Goal: Transaction & Acquisition: Purchase product/service

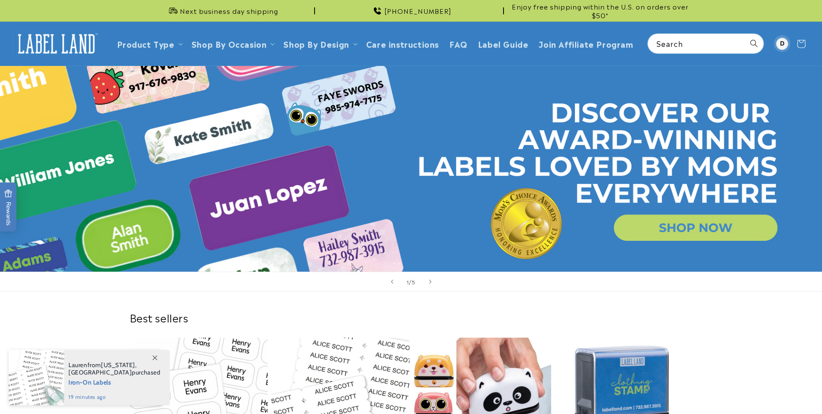
click at [786, 42] on div at bounding box center [782, 44] width 12 height 12
click at [782, 43] on div at bounding box center [782, 44] width 12 height 12
paste input "**********"
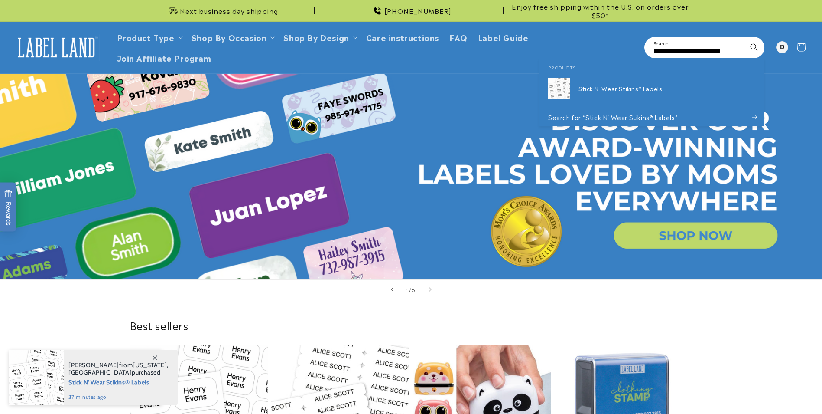
type input "**********"
click at [745, 38] on button "Search" at bounding box center [754, 47] width 19 height 19
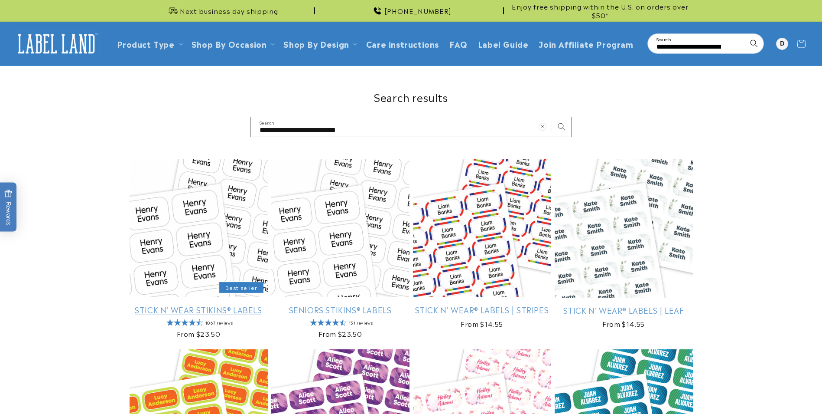
click at [158, 304] on link "Stick N' Wear Stikins® Labels" at bounding box center [199, 309] width 138 height 10
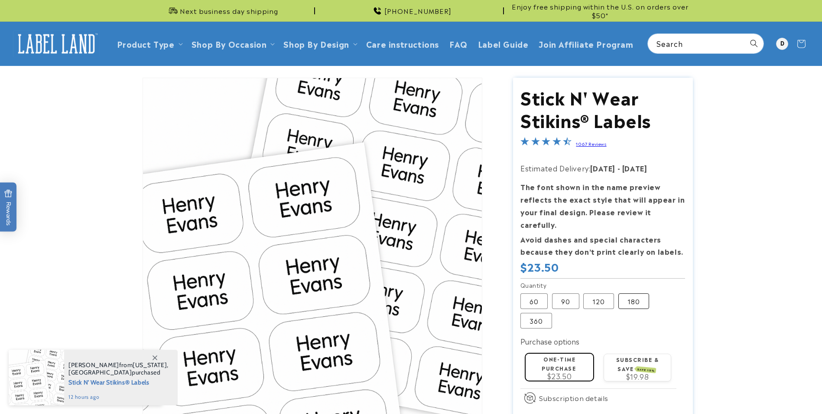
click at [638, 293] on label "180 Variant sold out or unavailable" at bounding box center [634, 301] width 31 height 16
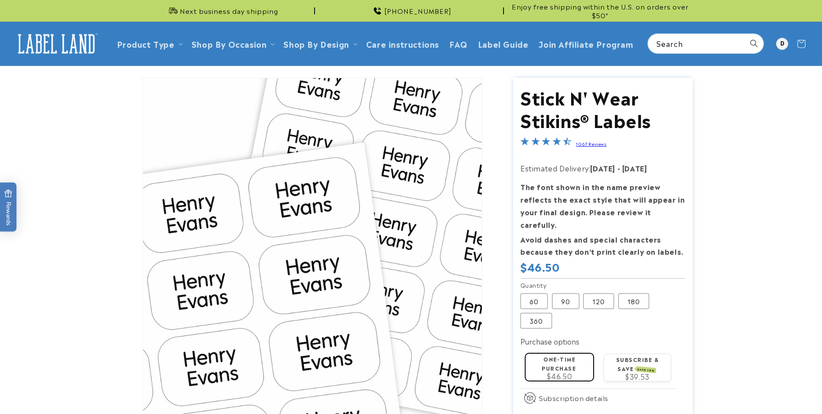
click at [599, 296] on fieldset "Quantity 60 Variant sold out or unavailable 90 Variant sold out or unavailable …" at bounding box center [603, 304] width 165 height 49
click at [598, 293] on label "120 Variant sold out or unavailable" at bounding box center [598, 301] width 31 height 16
drag, startPoint x: 598, startPoint y: 293, endPoint x: 592, endPoint y: 291, distance: 6.4
click at [592, 293] on label "120 Variant sold out or unavailable" at bounding box center [598, 301] width 31 height 16
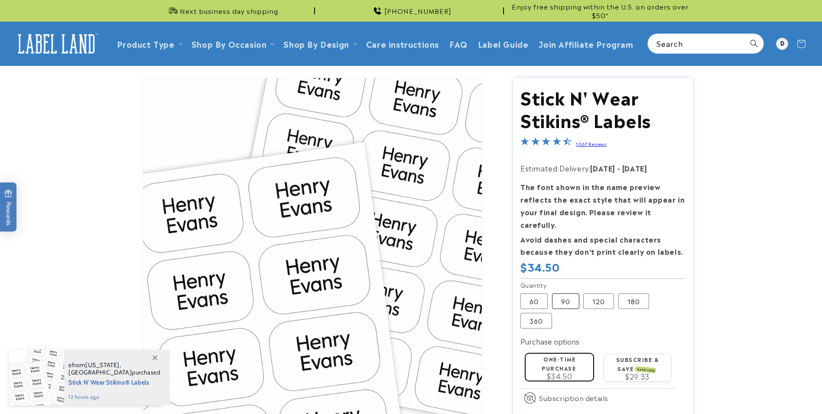
click at [564, 293] on label "90 Variant sold out or unavailable" at bounding box center [565, 301] width 27 height 16
click at [605, 293] on label "120 Variant sold out or unavailable" at bounding box center [598, 301] width 31 height 16
click at [572, 355] on label "One-time purchase" at bounding box center [559, 363] width 34 height 17
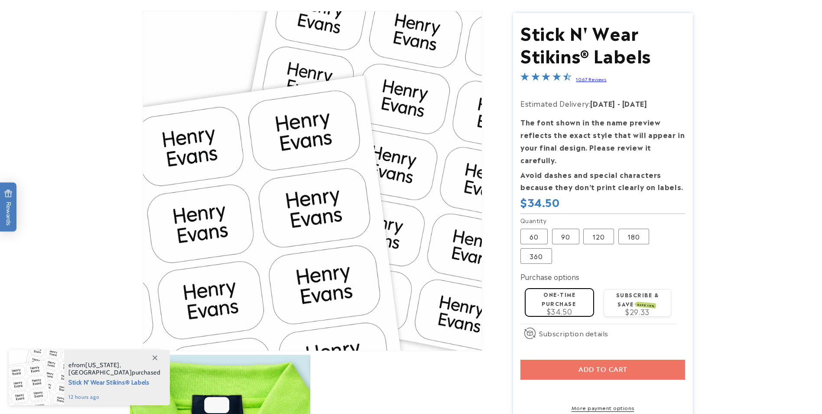
scroll to position [87, 0]
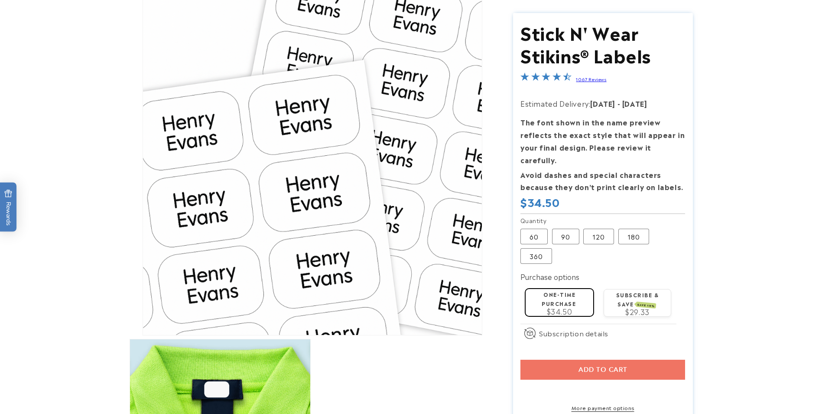
click at [558, 359] on div "Add to cart More payment options This item is a recurring or deferred purchase.…" at bounding box center [603, 385] width 165 height 52
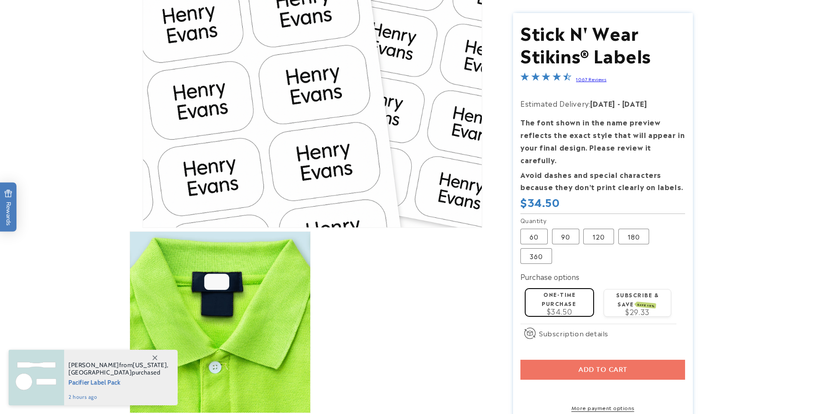
scroll to position [217, 0]
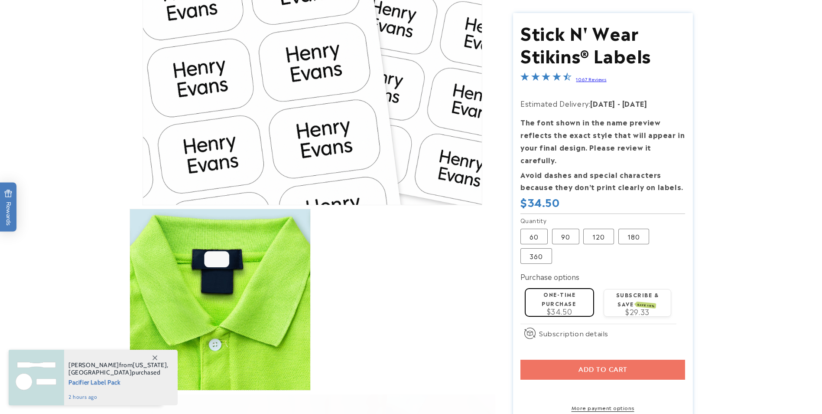
click at [602, 359] on div "Add to cart More payment options This item is a recurring or deferred purchase.…" at bounding box center [603, 385] width 165 height 52
drag, startPoint x: 602, startPoint y: 355, endPoint x: 569, endPoint y: 352, distance: 32.7
click at [569, 359] on div "Add to cart More payment options This item is a recurring or deferred purchase.…" at bounding box center [603, 385] width 165 height 52
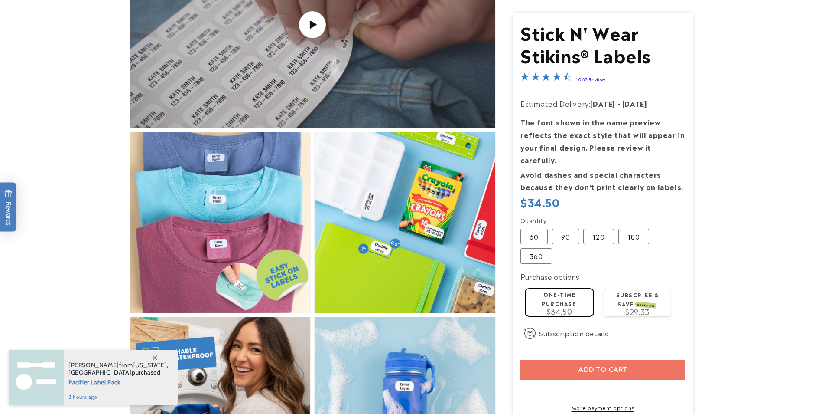
scroll to position [694, 0]
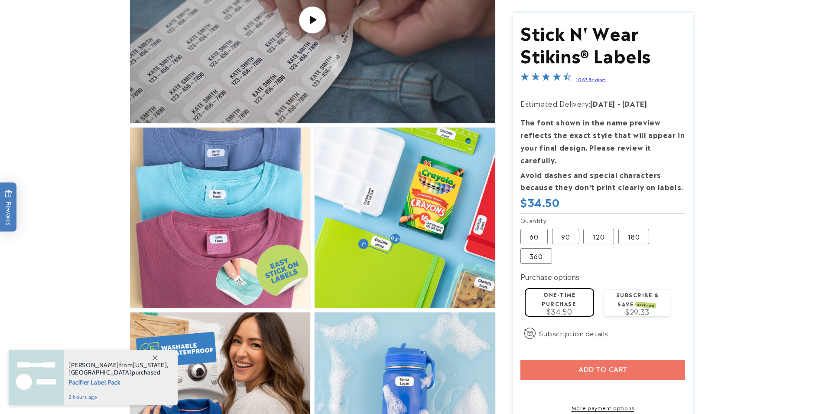
click at [577, 362] on div "Add to cart More payment options This item is a recurring or deferred purchase.…" at bounding box center [603, 385] width 165 height 52
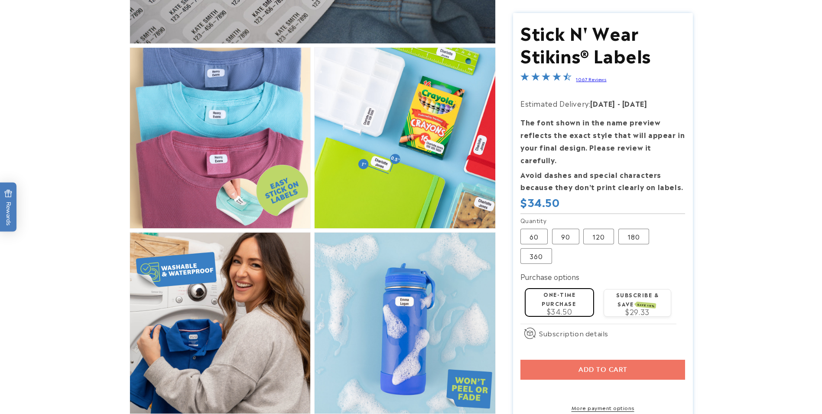
scroll to position [824, 0]
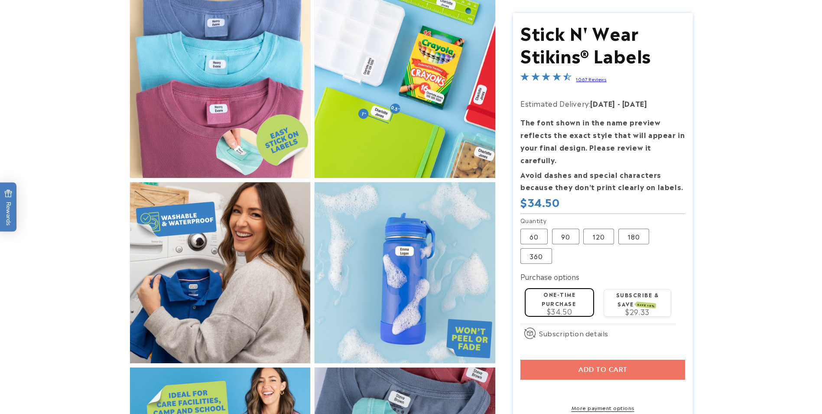
click at [554, 289] on div "One-time purchase $34.50" at bounding box center [559, 302] width 61 height 26
click at [573, 360] on div "Add to cart More payment options This item is a recurring or deferred purchase.…" at bounding box center [603, 385] width 165 height 52
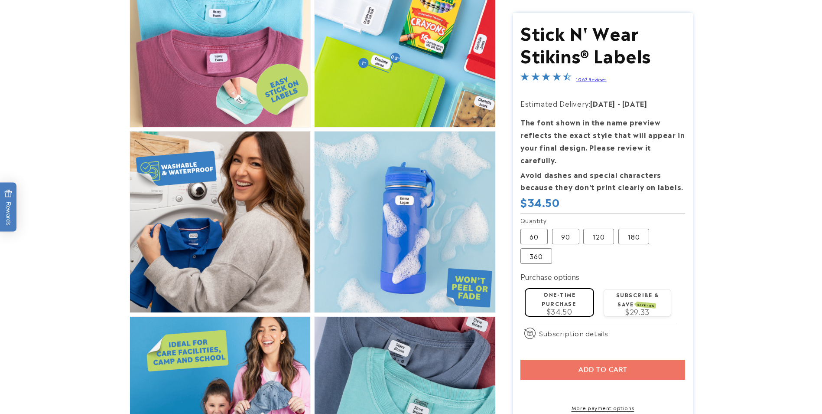
scroll to position [954, 0]
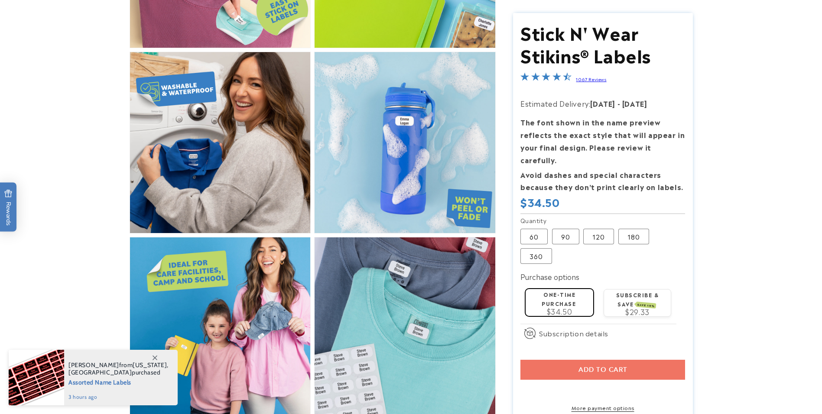
click at [523, 384] on shop-pay-wallet-button at bounding box center [522, 389] width 2 height 10
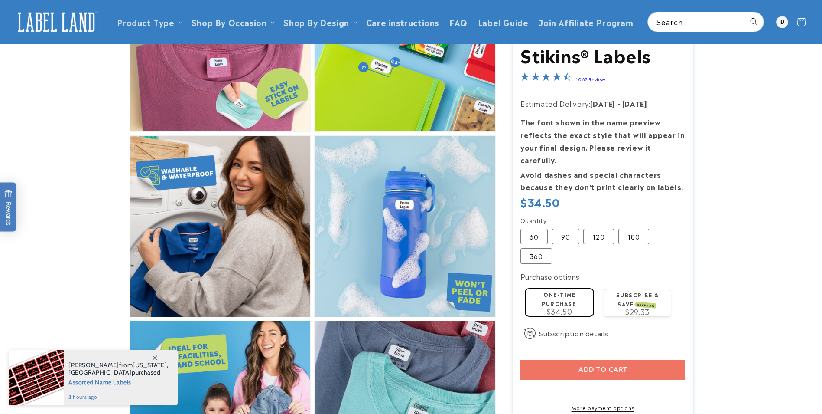
scroll to position [867, 0]
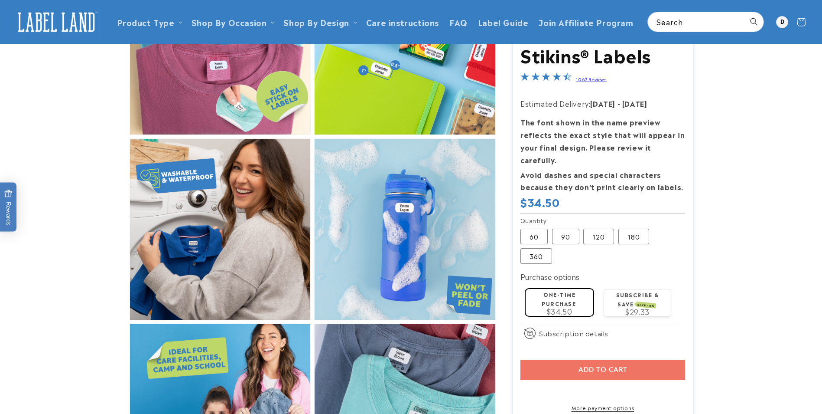
click at [550, 291] on label "One-time purchase" at bounding box center [559, 298] width 34 height 17
click at [561, 306] on span "$34.50" at bounding box center [560, 311] width 26 height 10
drag, startPoint x: 561, startPoint y: 294, endPoint x: 592, endPoint y: 357, distance: 69.8
click at [592, 359] on div "Add to cart More payment options This item is a recurring or deferred purchase.…" at bounding box center [603, 385] width 165 height 52
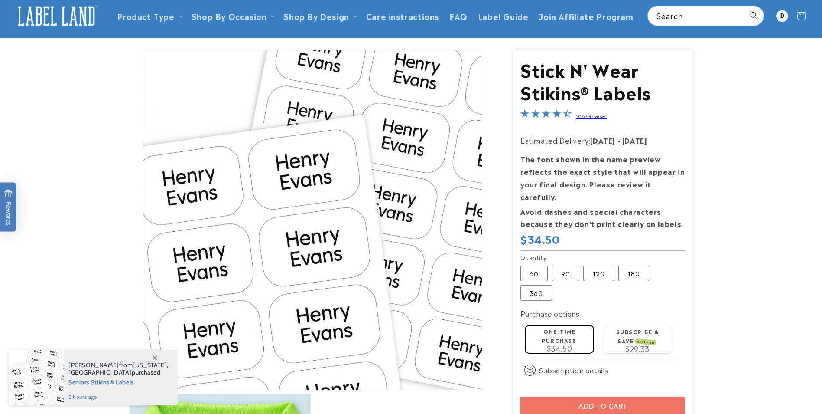
scroll to position [43, 0]
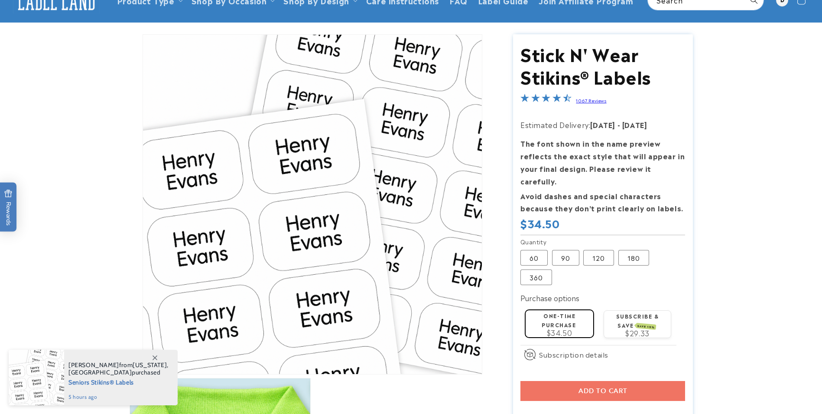
click at [153, 357] on icon at bounding box center [155, 357] width 5 height 5
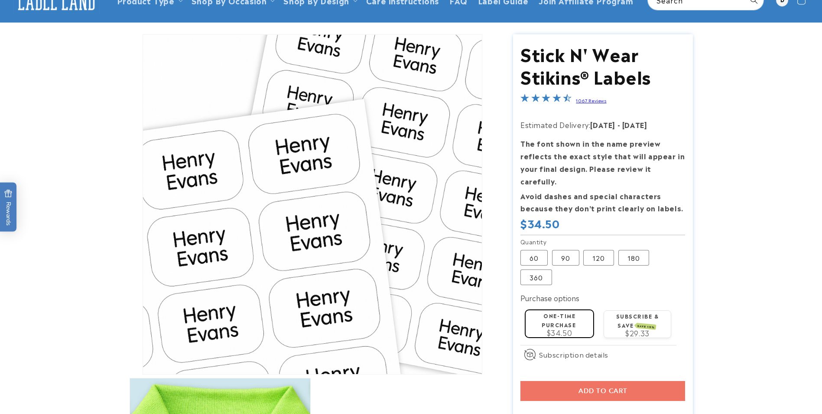
click at [653, 381] on div "Add to cart More payment options This item is a recurring or deferred purchase.…" at bounding box center [603, 407] width 165 height 52
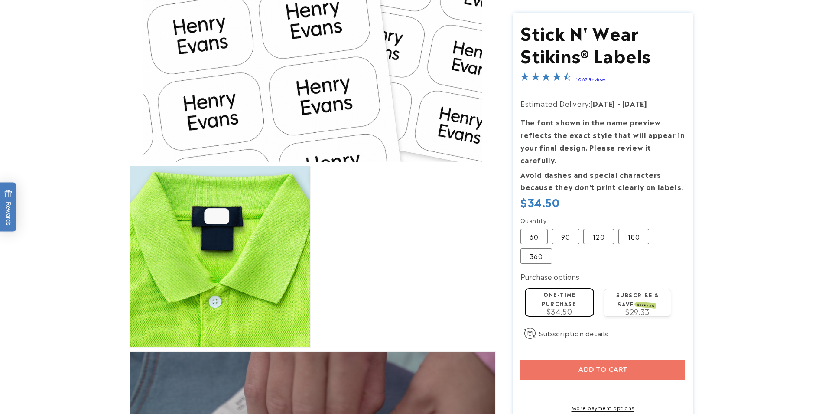
scroll to position [260, 0]
click at [575, 359] on div "Add to cart More payment options This item is a recurring or deferred purchase.…" at bounding box center [603, 385] width 165 height 52
click at [590, 359] on div "Add to cart More payment options This item is a recurring or deferred purchase.…" at bounding box center [603, 385] width 165 height 52
click at [523, 384] on shop-pay-wallet-button at bounding box center [522, 389] width 2 height 10
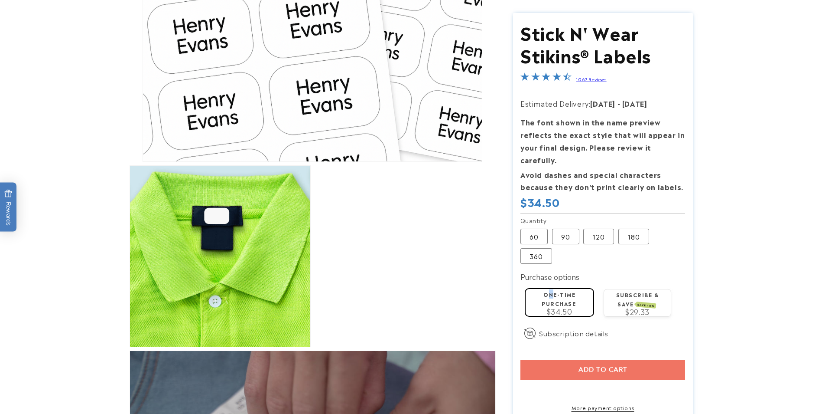
click at [551, 290] on label "One-time purchase" at bounding box center [559, 298] width 34 height 17
drag, startPoint x: 551, startPoint y: 283, endPoint x: 550, endPoint y: 294, distance: 10.9
click at [550, 306] on span "$34.50" at bounding box center [560, 311] width 26 height 10
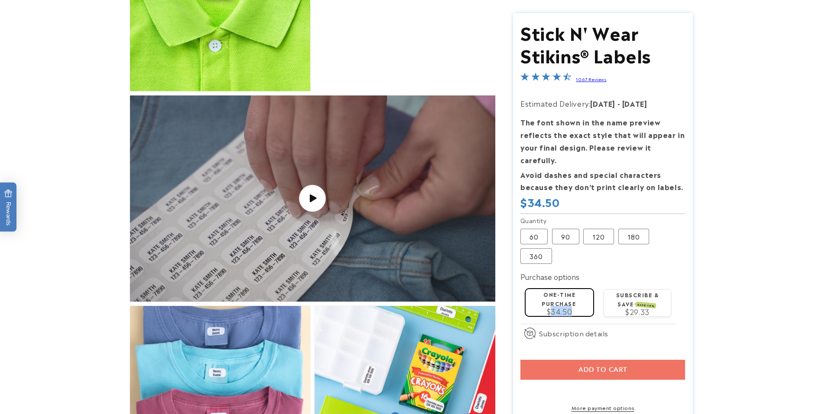
scroll to position [520, 0]
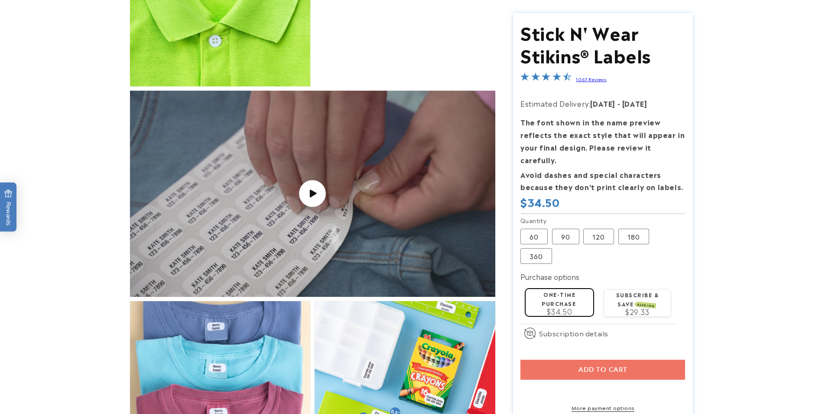
click at [671, 359] on div "Add to cart More payment options This item is a recurring or deferred purchase.…" at bounding box center [603, 385] width 165 height 52
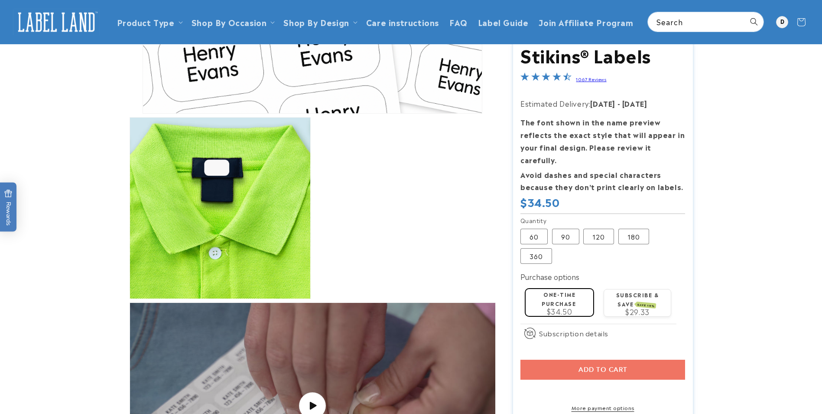
scroll to position [303, 0]
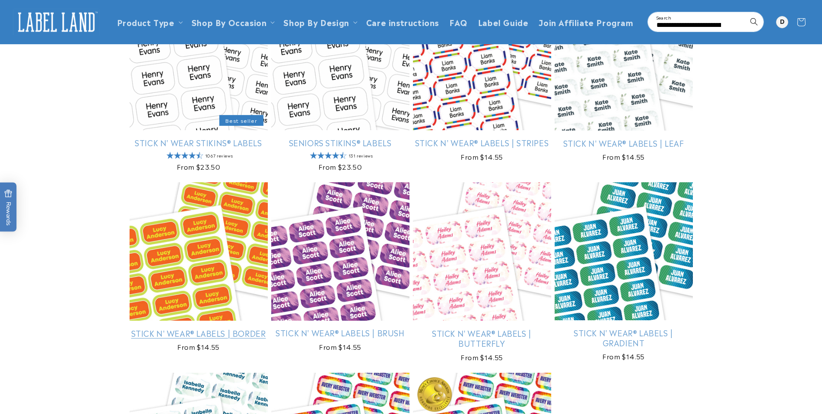
scroll to position [87, 0]
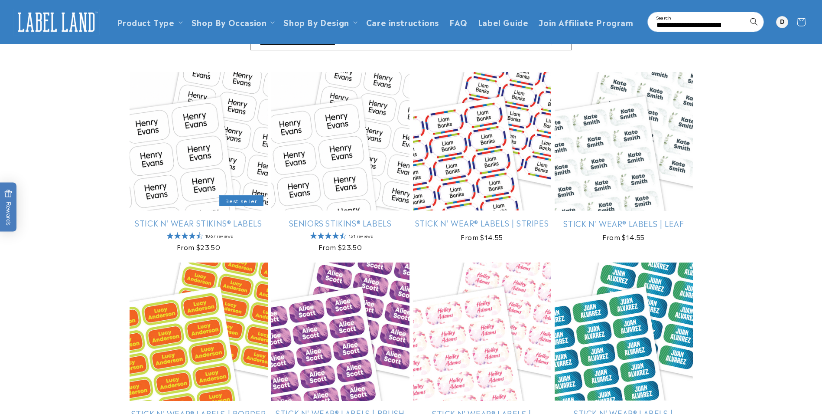
click at [209, 224] on link "Stick N' Wear Stikins® Labels" at bounding box center [199, 223] width 138 height 10
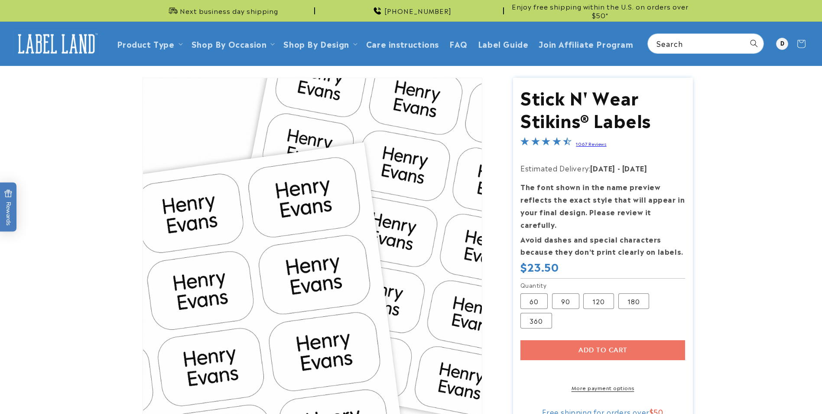
click at [544, 260] on span "$23.50" at bounding box center [540, 266] width 39 height 13
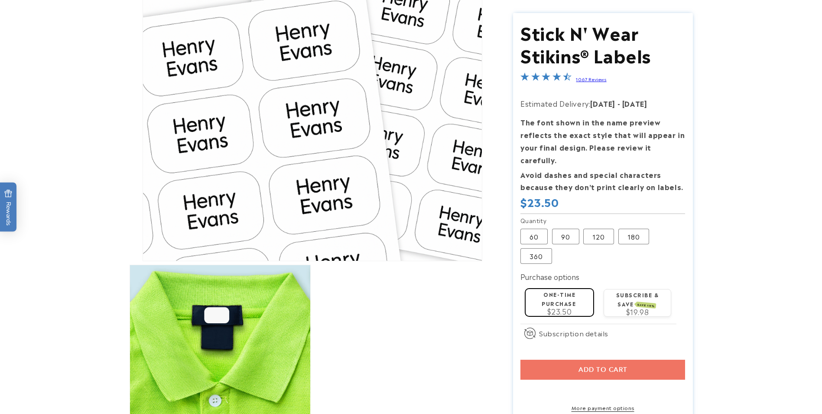
scroll to position [173, 0]
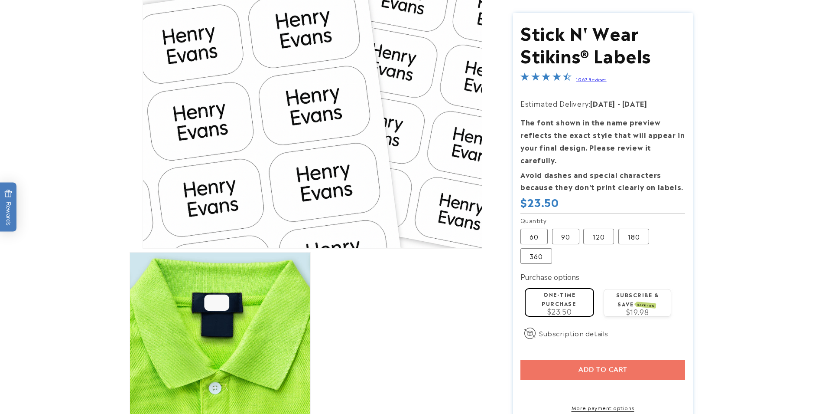
click at [657, 359] on div "Add to cart More payment options This item is a recurring or deferred purchase.…" at bounding box center [603, 385] width 165 height 52
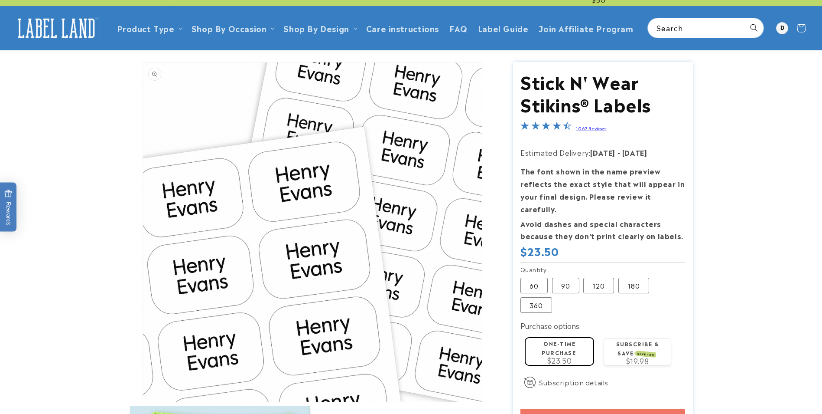
scroll to position [0, 0]
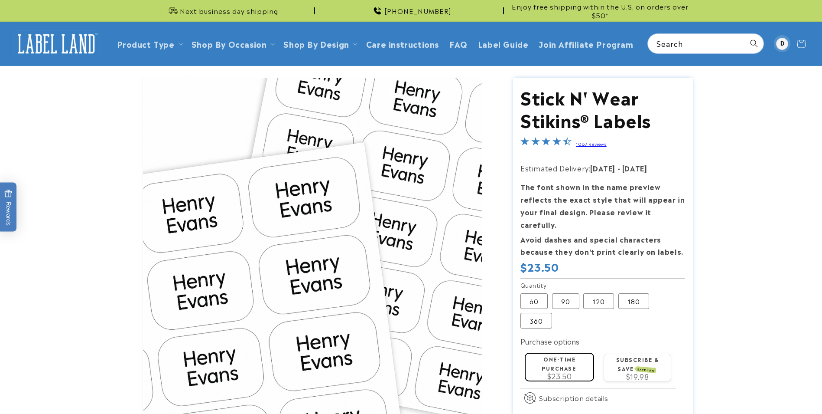
click at [782, 43] on div at bounding box center [782, 44] width 12 height 12
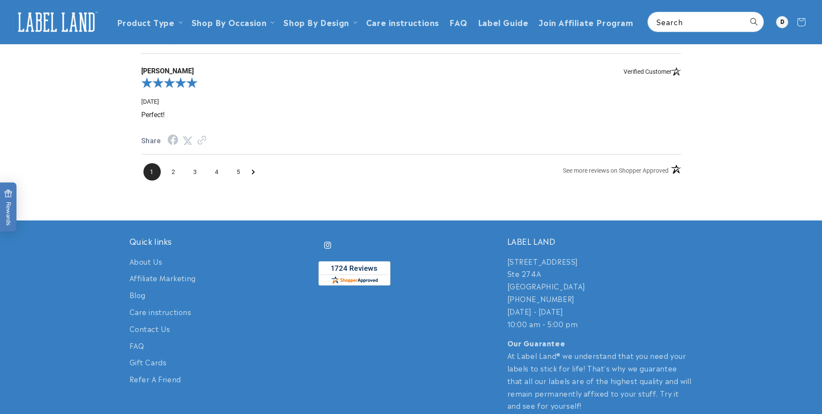
scroll to position [2038, 0]
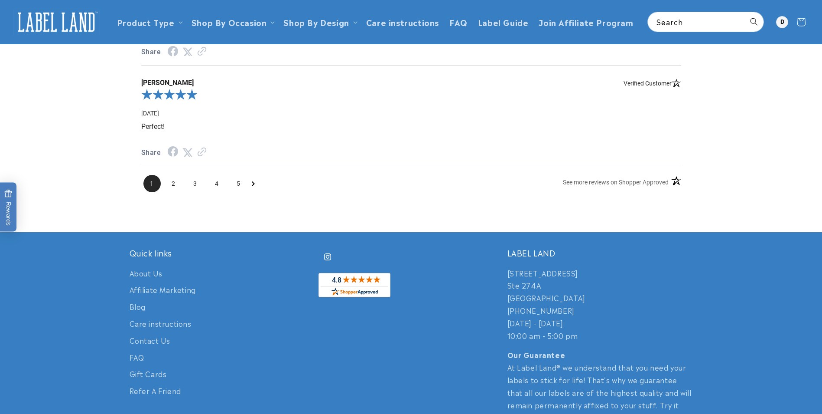
drag, startPoint x: 582, startPoint y: 312, endPoint x: 583, endPoint y: 307, distance: 4.8
click at [583, 311] on p "[STREET_ADDRESS] [GEOGRAPHIC_DATA][STREET_ADDRESS] 732-987-3915 [DATE] - [DATE]…" at bounding box center [601, 304] width 186 height 75
